Goal: Feedback & Contribution: Contribute content

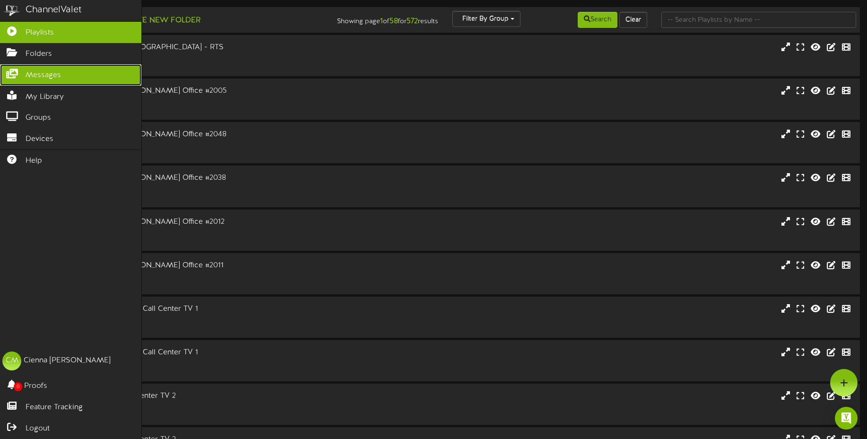
click at [25, 73] on link "Messages" at bounding box center [70, 74] width 141 height 21
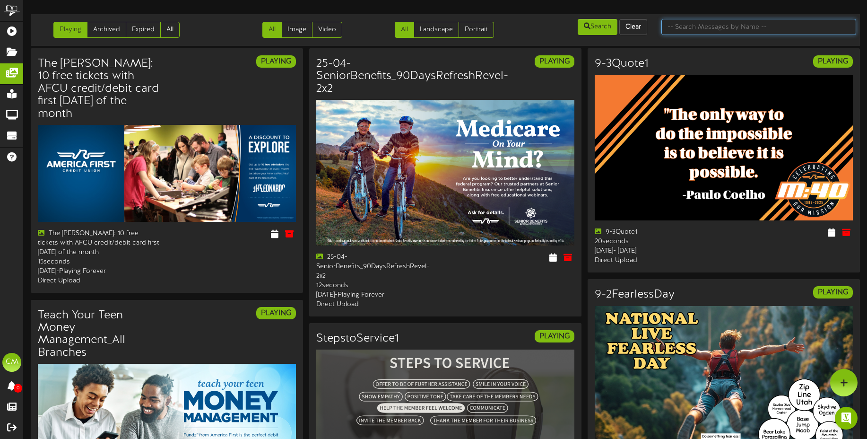
click at [735, 29] on input "text" at bounding box center [759, 27] width 195 height 16
type input "first time"
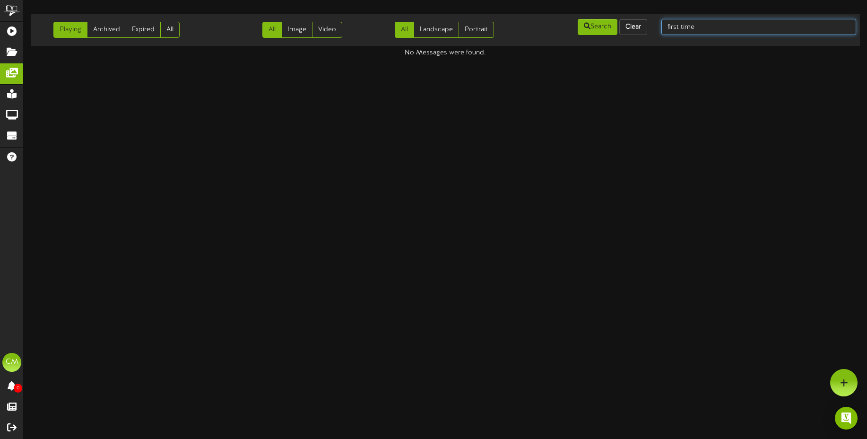
drag, startPoint x: 719, startPoint y: 26, endPoint x: 655, endPoint y: 26, distance: 64.3
click at [655, 26] on div "first time" at bounding box center [758, 27] width 209 height 18
type input "home"
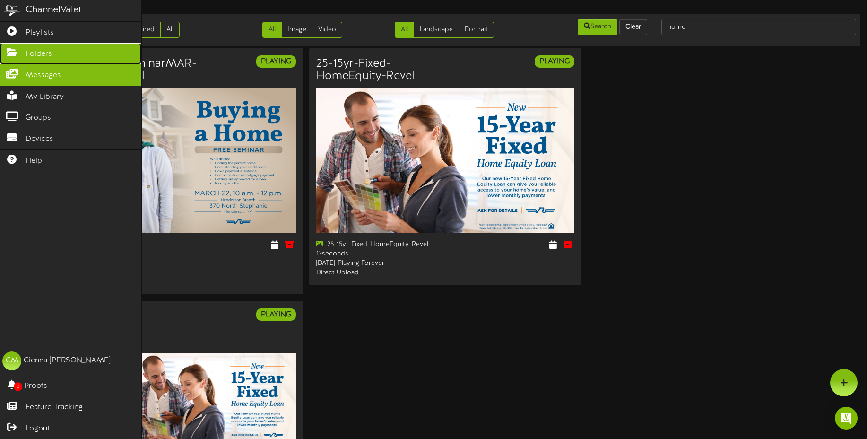
click at [16, 51] on icon at bounding box center [12, 51] width 24 height 7
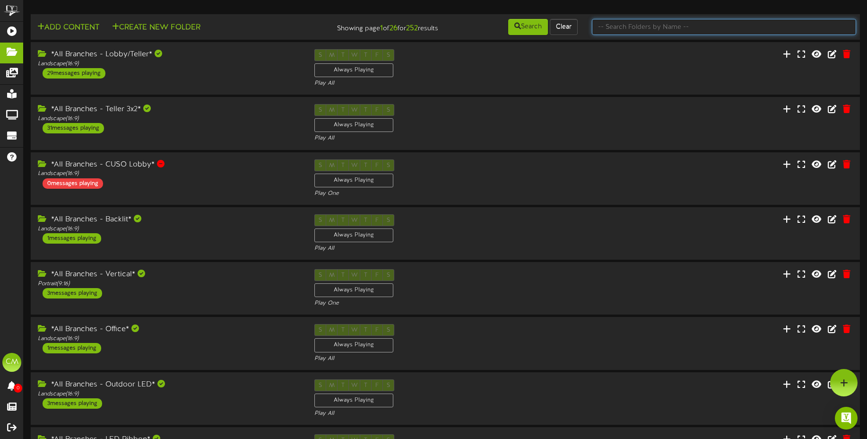
click at [635, 33] on input "text" at bounding box center [724, 27] width 264 height 16
type input "[PERSON_NAME]"
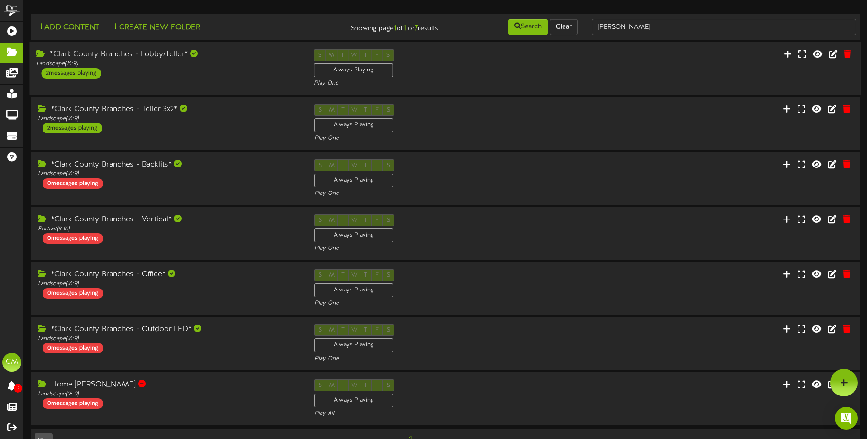
click at [218, 81] on div "*Clark County Branches - Lobby/Teller* Landscape ( 16:9 ) 2 messages playing S …" at bounding box center [445, 68] width 832 height 39
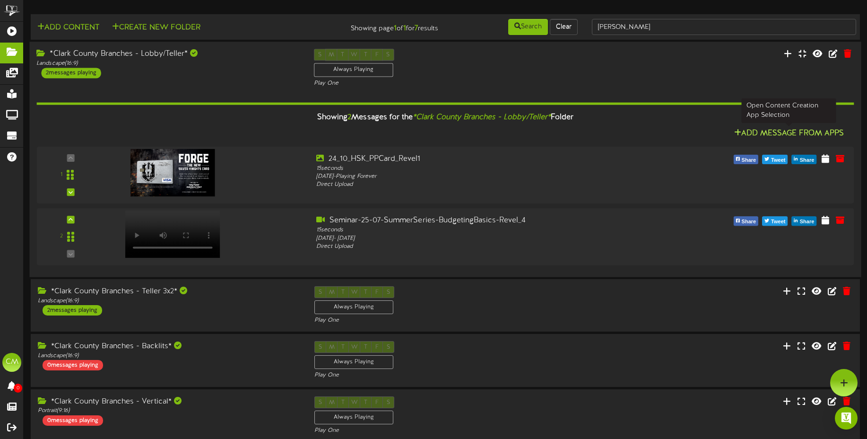
click at [739, 134] on icon at bounding box center [737, 133] width 7 height 8
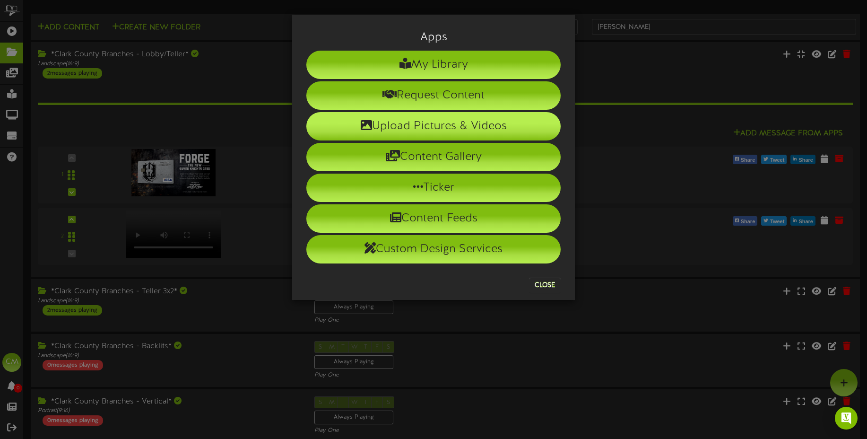
click at [436, 127] on li "Upload Pictures & Videos" at bounding box center [433, 126] width 254 height 28
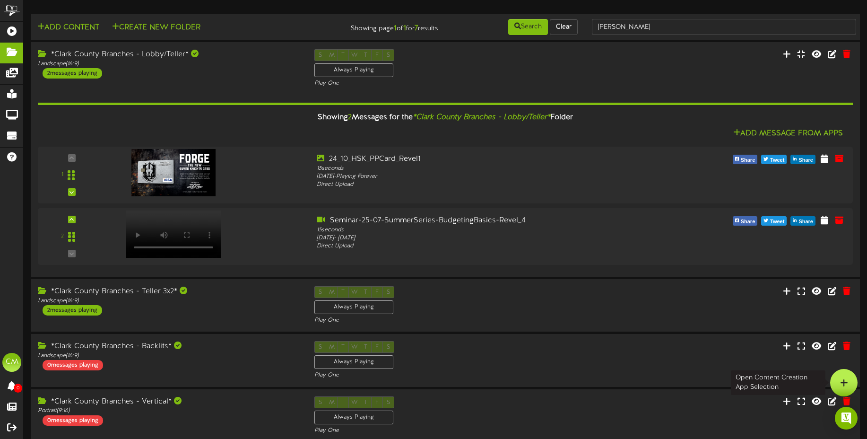
click at [843, 381] on icon at bounding box center [844, 382] width 8 height 9
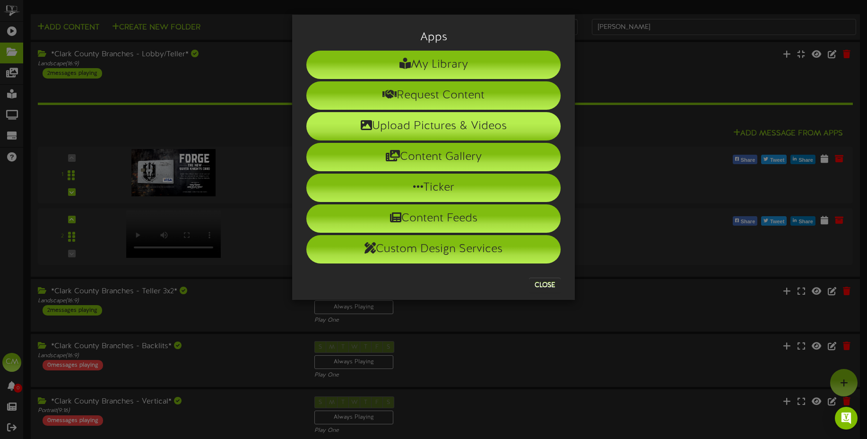
click at [479, 133] on li "Upload Pictures & Videos" at bounding box center [433, 126] width 254 height 28
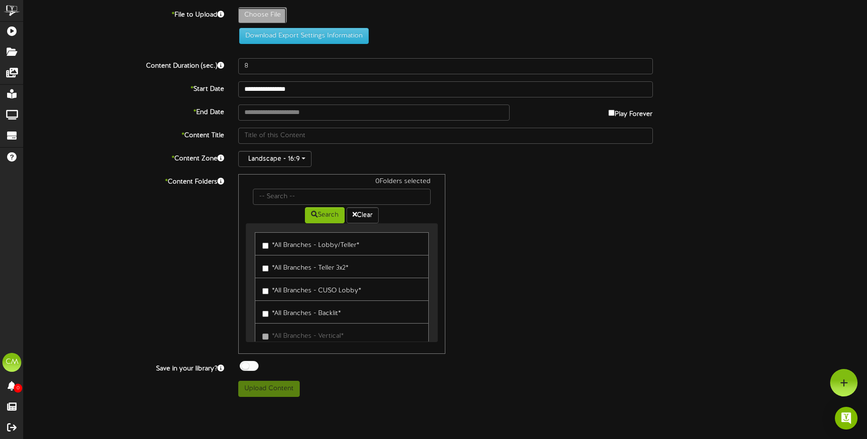
click at [324, 35] on button "Download Export Settings Information" at bounding box center [304, 36] width 130 height 16
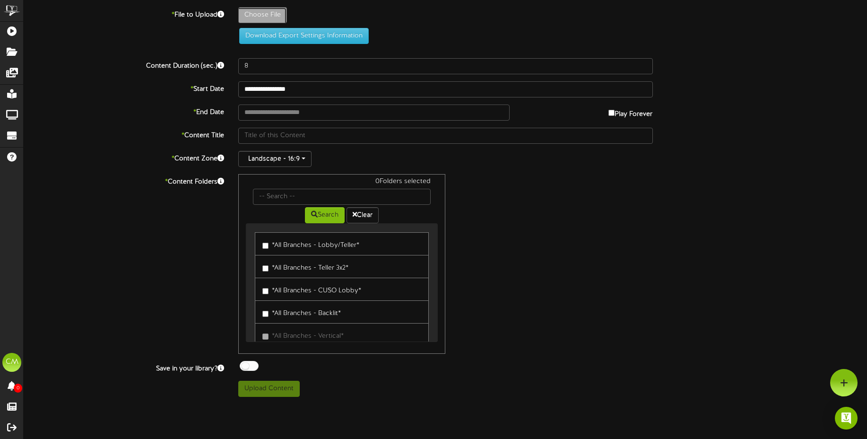
type input "**********"
type input "25-8-FirstTimeHomeBuyerSeminar-LasVegas-Revel1"
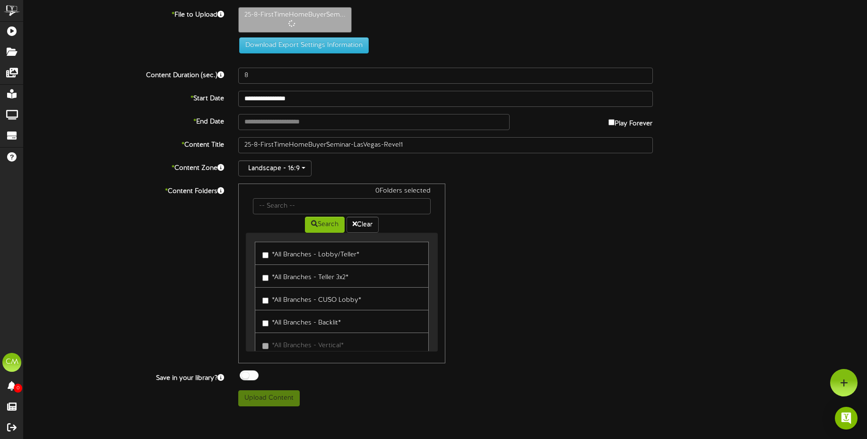
type input "15"
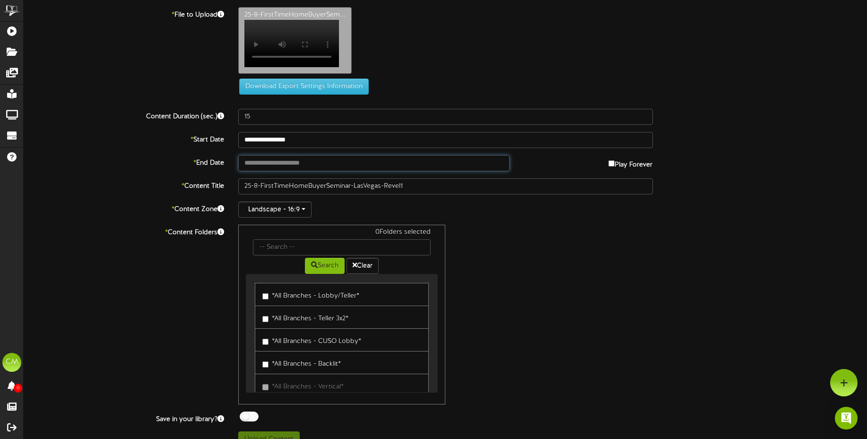
click at [328, 171] on input "text" at bounding box center [374, 163] width 272 height 16
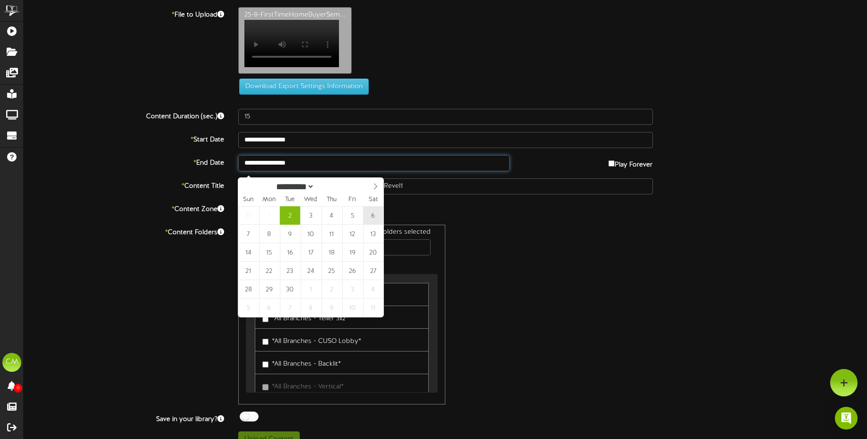
type input "**********"
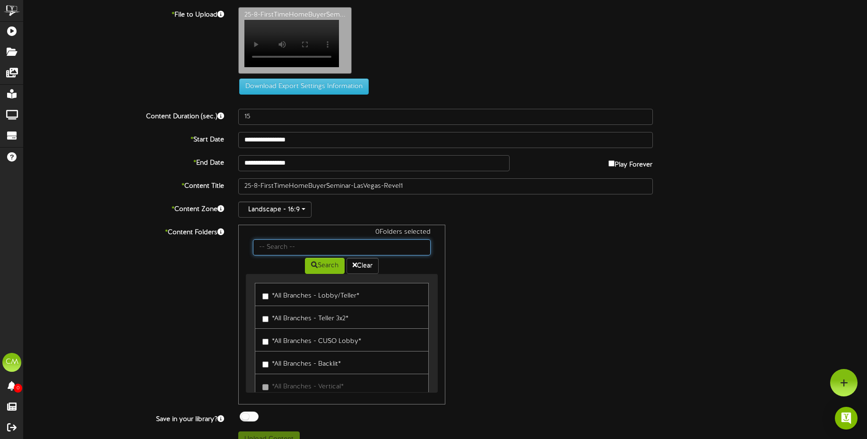
click at [278, 252] on input "text" at bounding box center [342, 247] width 178 height 16
type input "[PERSON_NAME]"
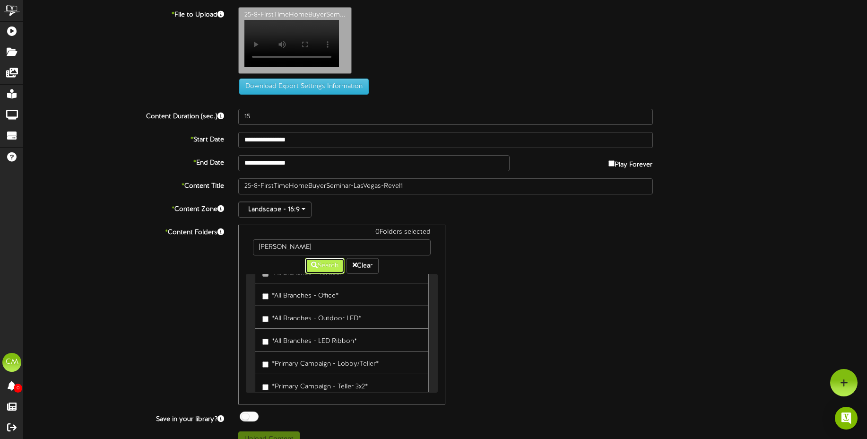
click at [313, 268] on icon at bounding box center [314, 265] width 7 height 7
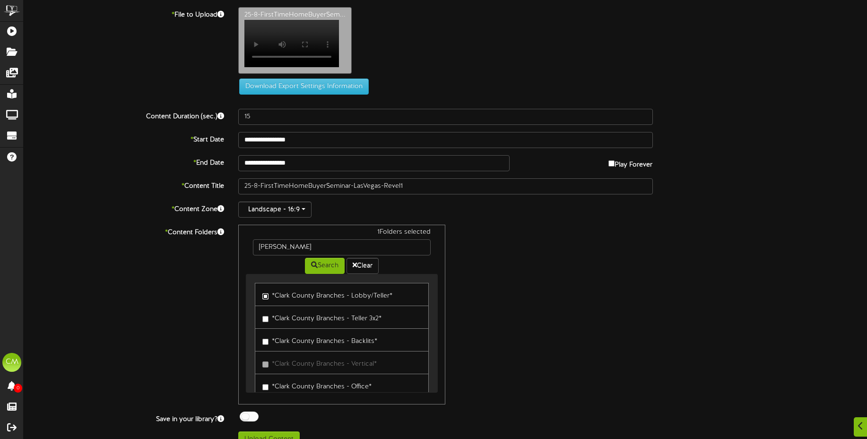
scroll to position [21, 0]
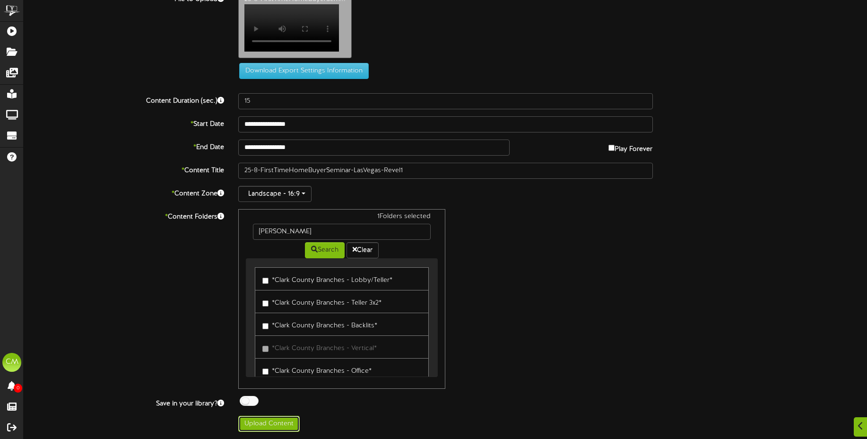
drag, startPoint x: 271, startPoint y: 418, endPoint x: 280, endPoint y: 413, distance: 9.9
click at [271, 418] on button "Upload Content" at bounding box center [268, 424] width 61 height 16
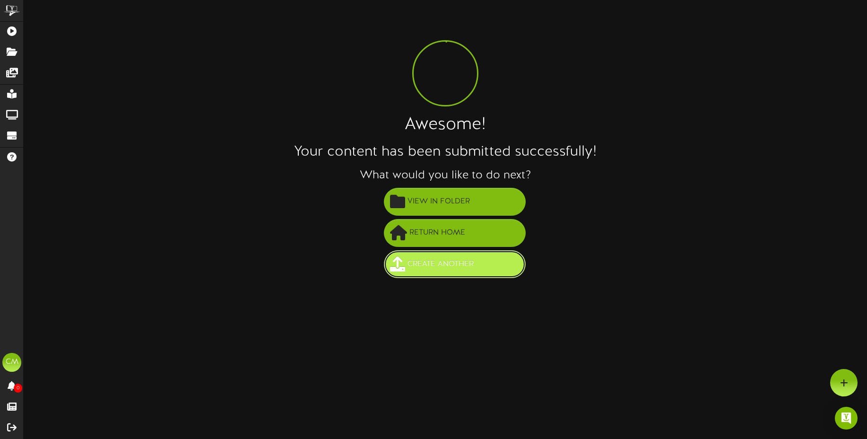
click at [428, 259] on span "Create Another" at bounding box center [440, 264] width 71 height 16
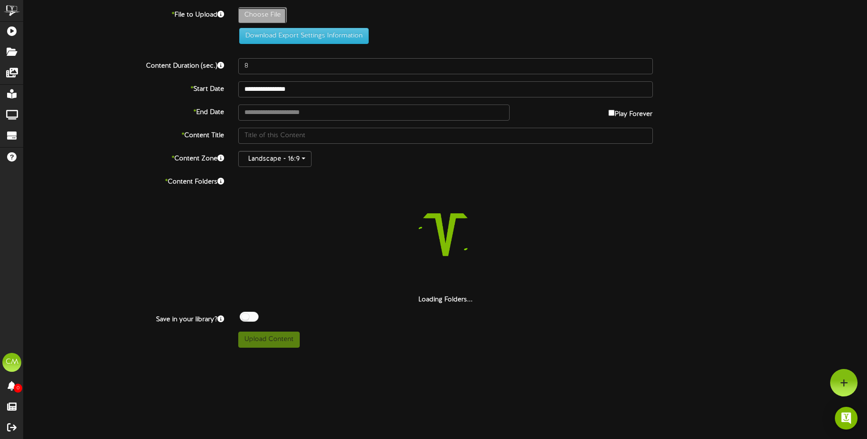
type input "**********"
type input "25-8-FirstTimeHomeBuyerSeminar-LasVegas-Revel-3x2"
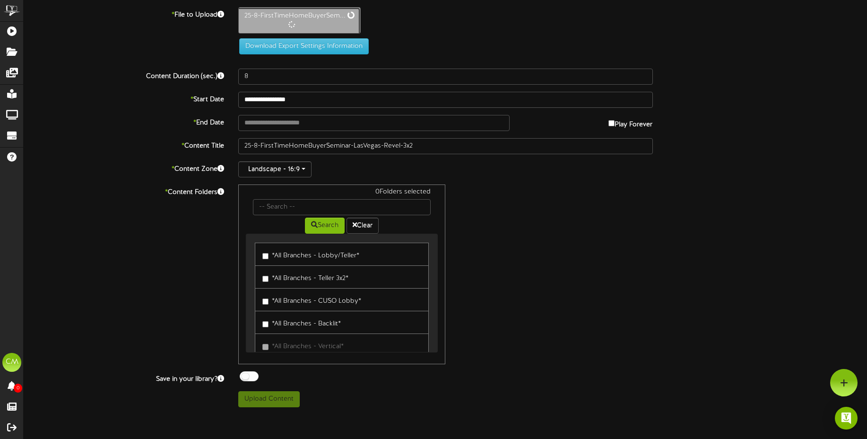
type input "15"
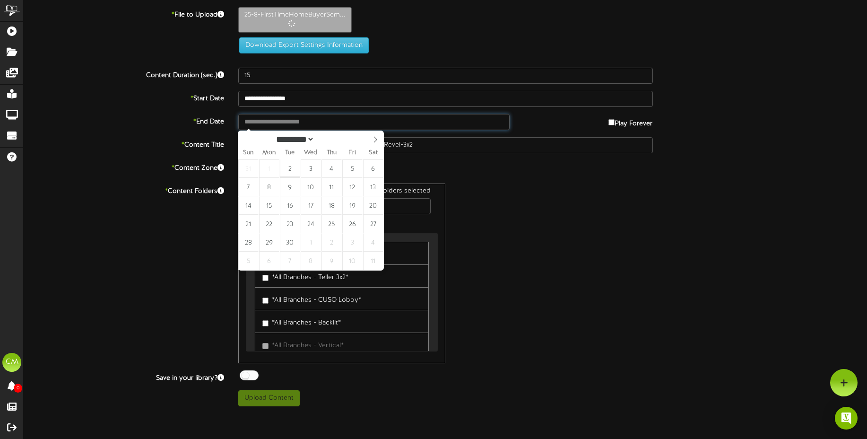
click at [314, 122] on input "text" at bounding box center [374, 122] width 272 height 16
type input "**********"
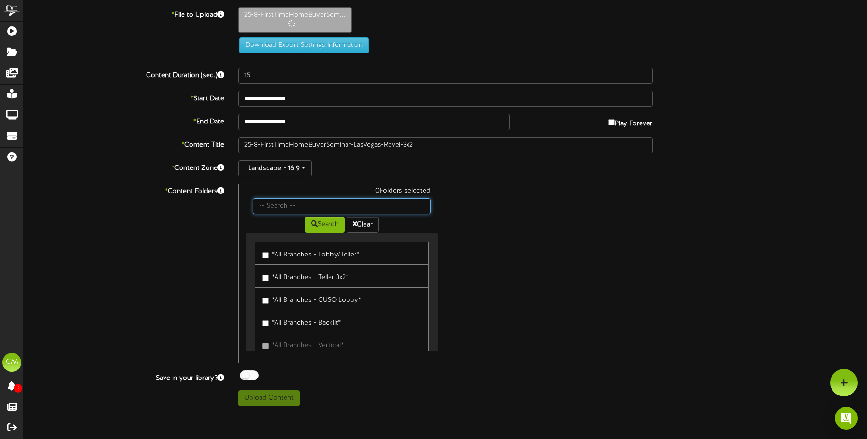
click at [272, 212] on input "text" at bounding box center [342, 206] width 178 height 16
type input "[PERSON_NAME]"
click at [321, 227] on button "Search" at bounding box center [325, 225] width 40 height 16
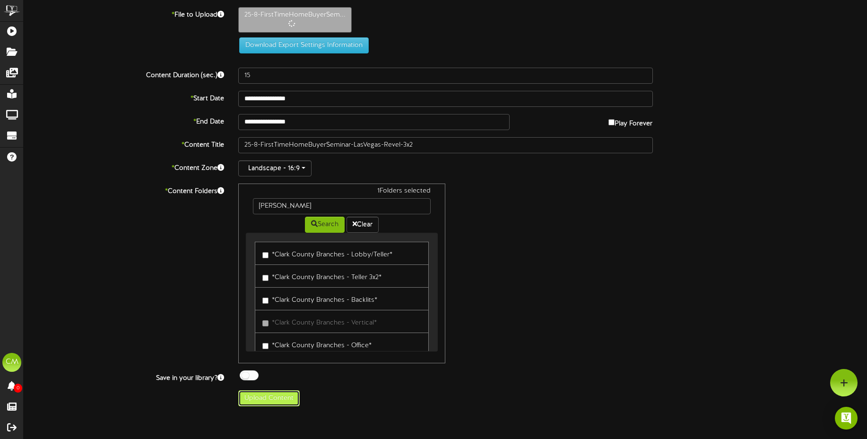
click at [286, 397] on button "Upload Content" at bounding box center [268, 398] width 61 height 16
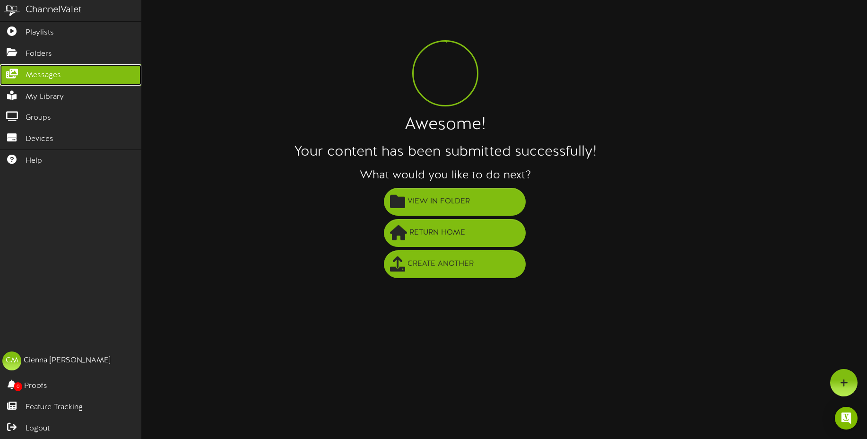
click at [16, 75] on icon at bounding box center [12, 72] width 24 height 7
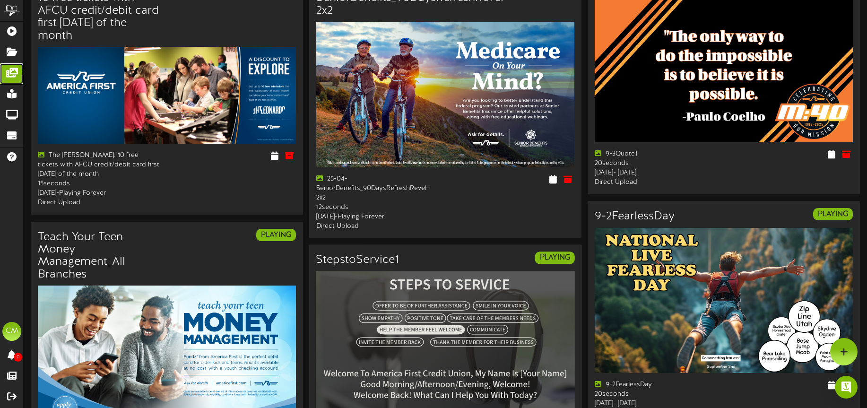
scroll to position [69, 0]
